Goal: Task Accomplishment & Management: Use online tool/utility

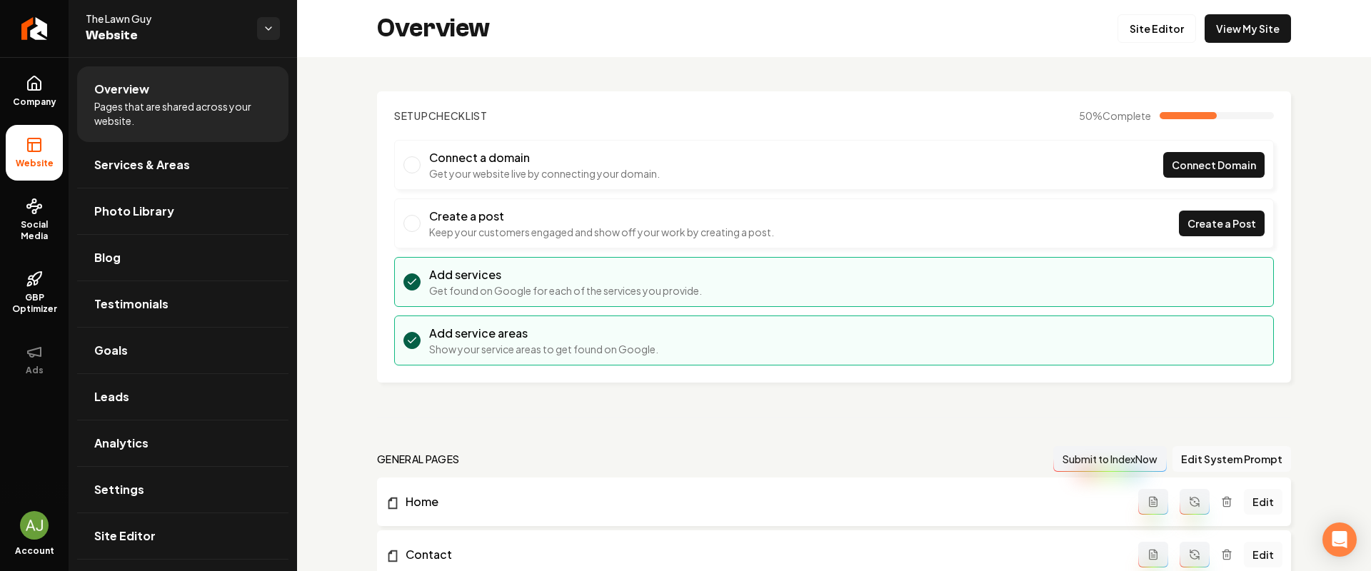
click at [108, 19] on span "The Lawn Guy" at bounding box center [166, 18] width 160 height 14
click at [44, 48] on link "Return to dashboard" at bounding box center [34, 28] width 69 height 57
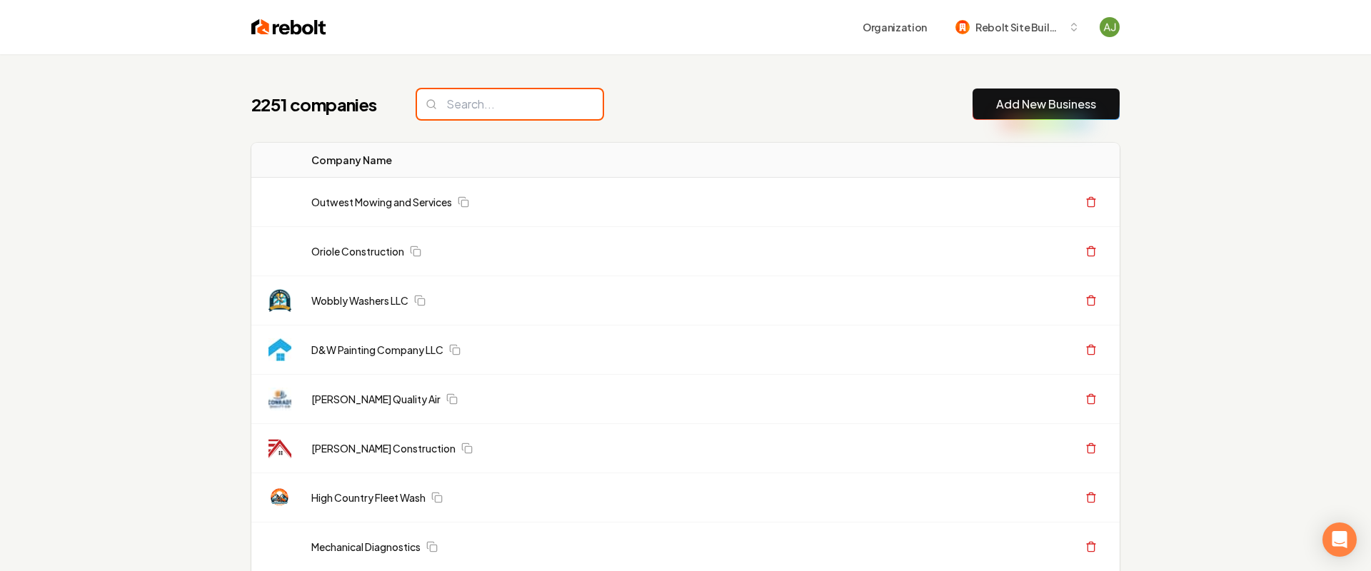
click at [461, 94] on input "search" at bounding box center [510, 104] width 186 height 30
click at [504, 101] on input "search" at bounding box center [505, 104] width 186 height 30
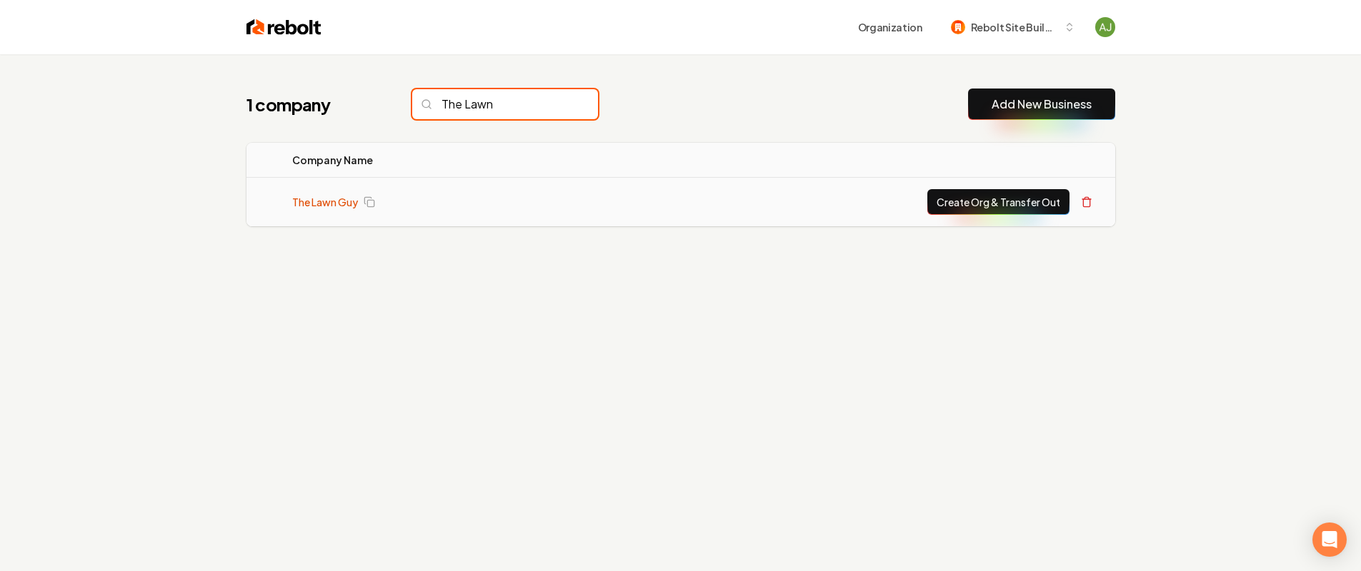
type input "The Lawn"
click at [304, 196] on link "The Lawn Guy" at bounding box center [325, 202] width 66 height 14
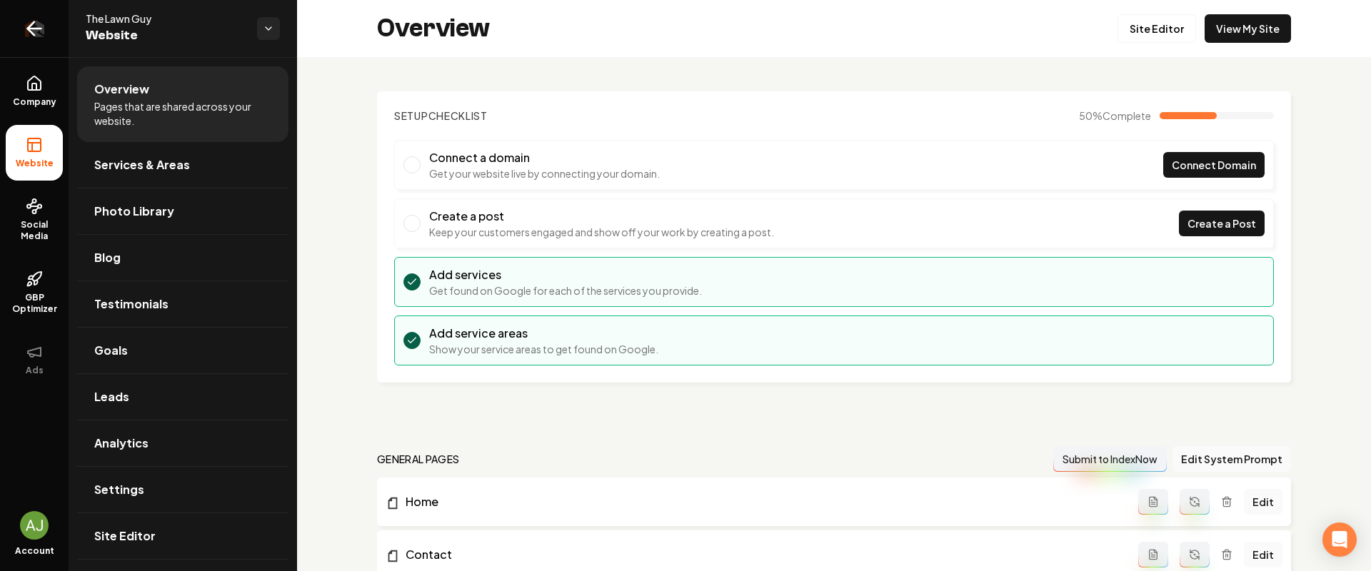
click at [16, 25] on link "Return to dashboard" at bounding box center [34, 28] width 69 height 57
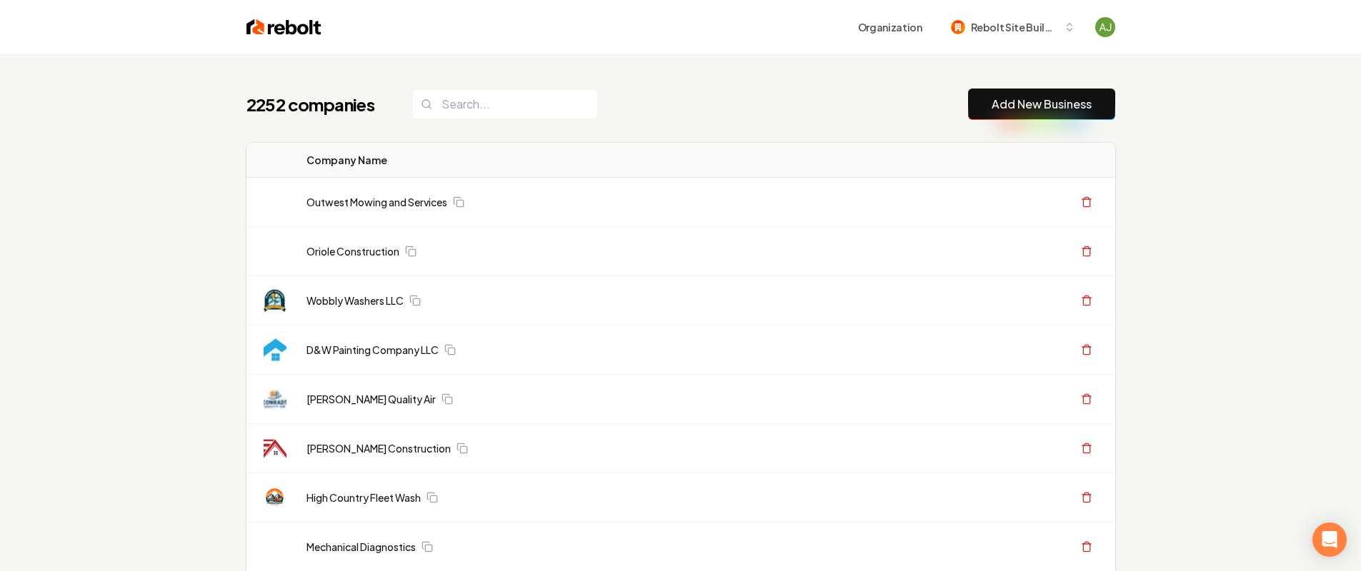
click at [466, 119] on div "2252 companies Add New Business" at bounding box center [680, 104] width 868 height 31
click at [469, 107] on input "search" at bounding box center [505, 104] width 186 height 30
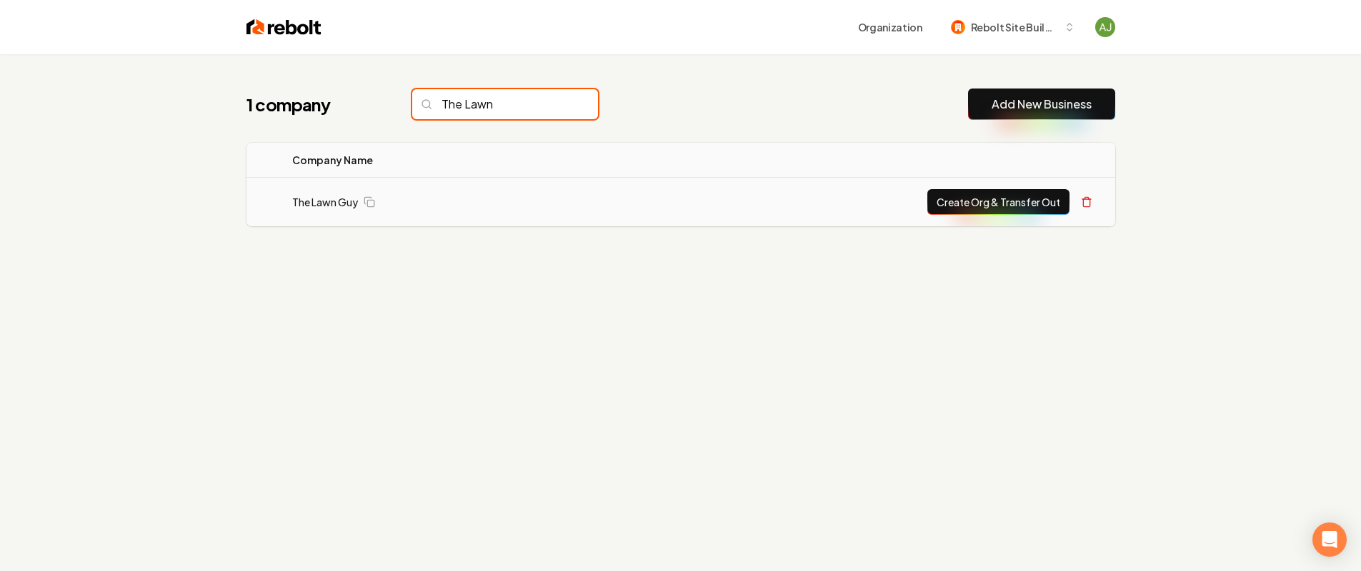
type input "The Lawn"
click at [950, 193] on button "Create Org & Transfer Out" at bounding box center [998, 202] width 142 height 26
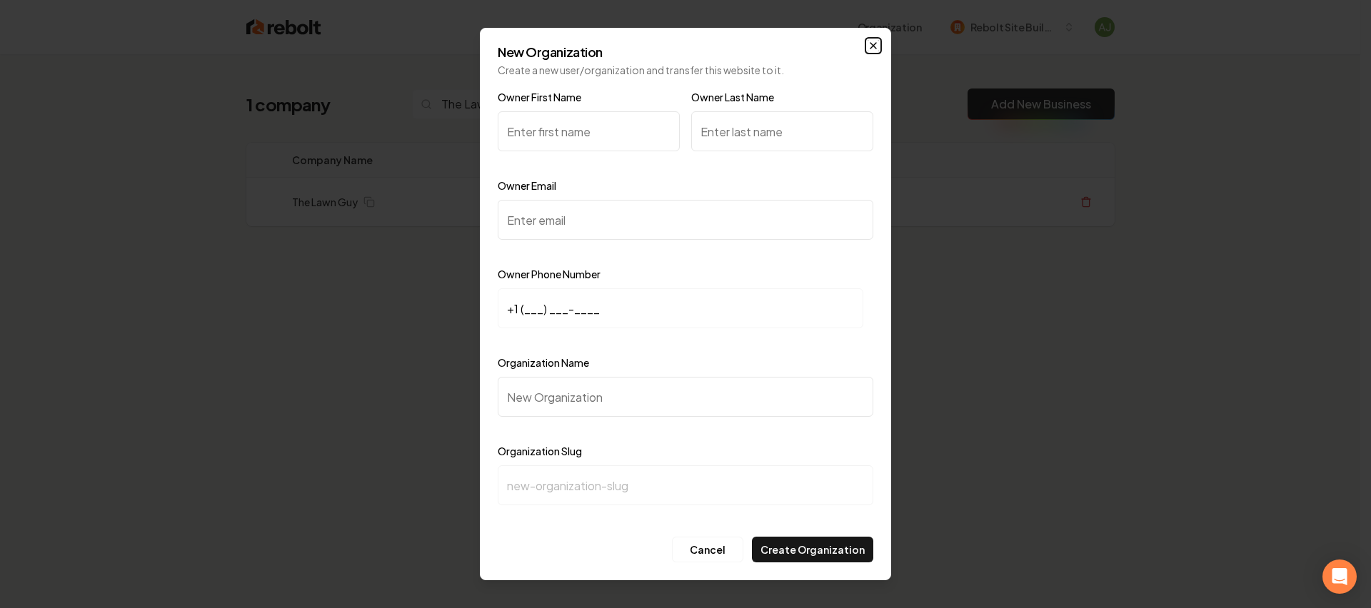
click at [873, 44] on icon "button" at bounding box center [874, 46] width 6 height 6
